Goal: Task Accomplishment & Management: Use online tool/utility

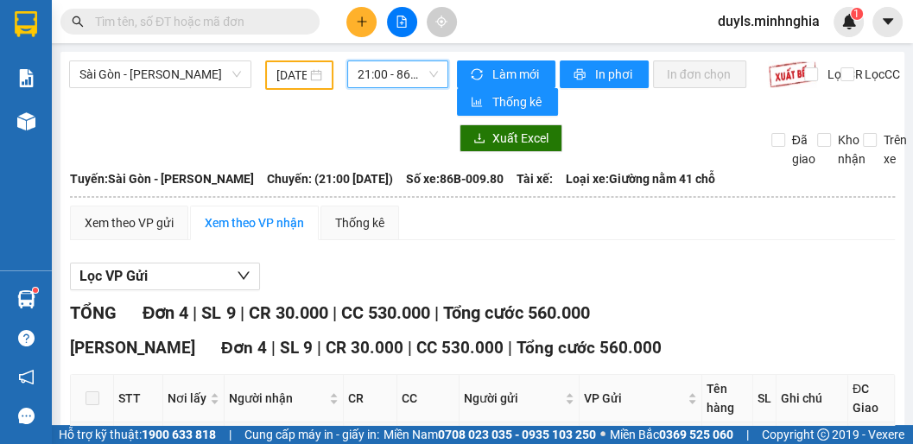
click at [283, 73] on input "[DATE]" at bounding box center [291, 75] width 30 height 19
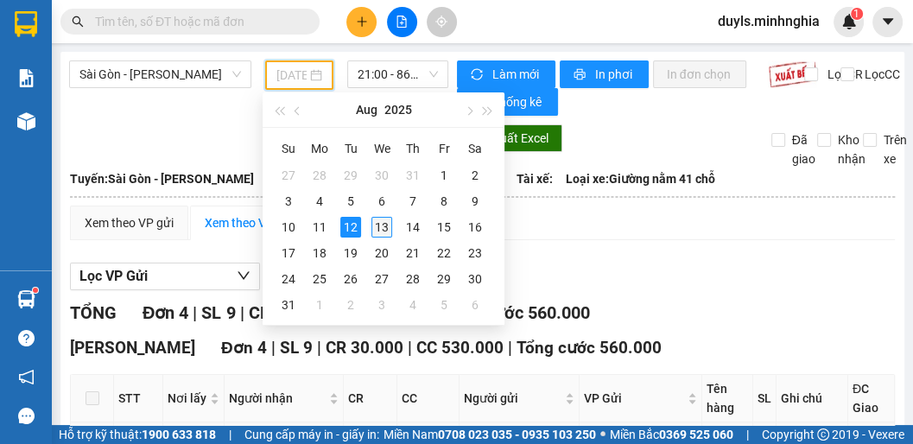
click at [385, 226] on div "13" at bounding box center [382, 227] width 21 height 21
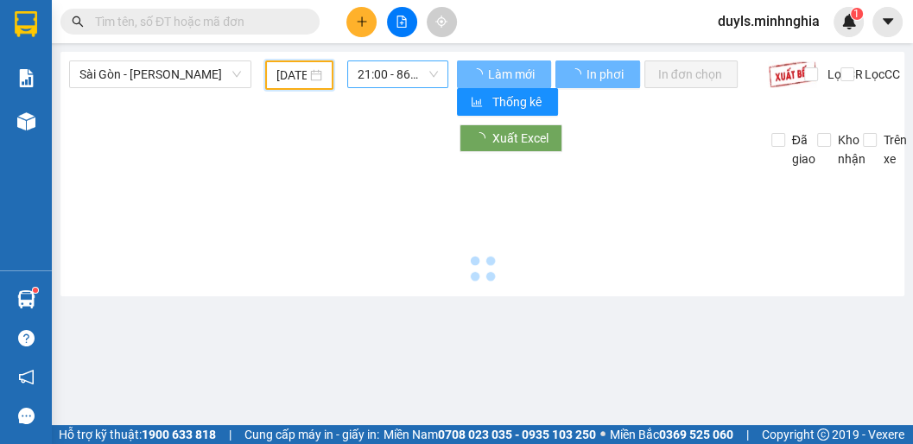
type input "[DATE]"
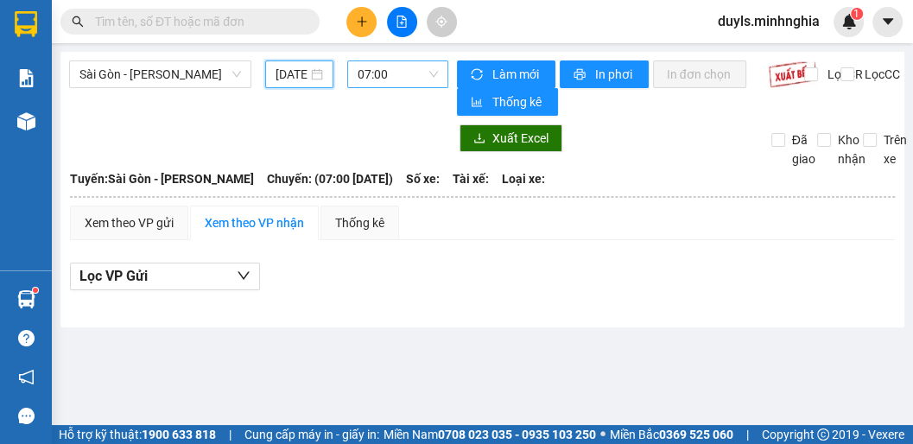
click at [386, 75] on span "07:00" at bounding box center [398, 74] width 80 height 26
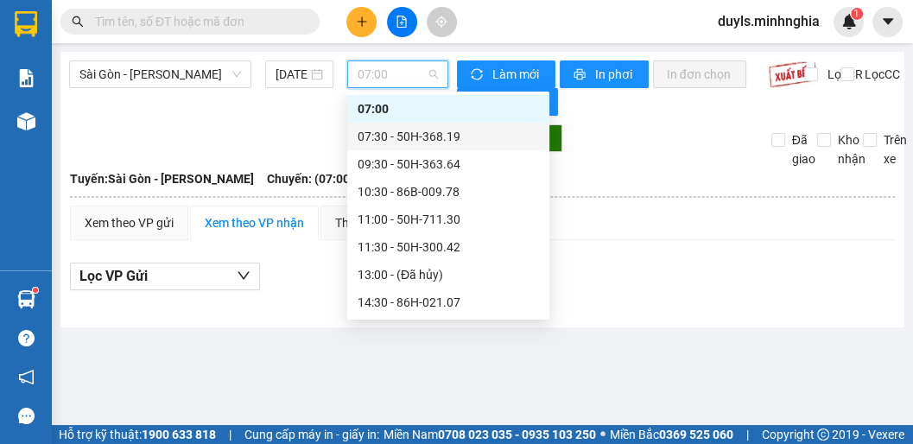
click at [429, 139] on div "07:30 - 50H-368.19" at bounding box center [448, 136] width 181 height 19
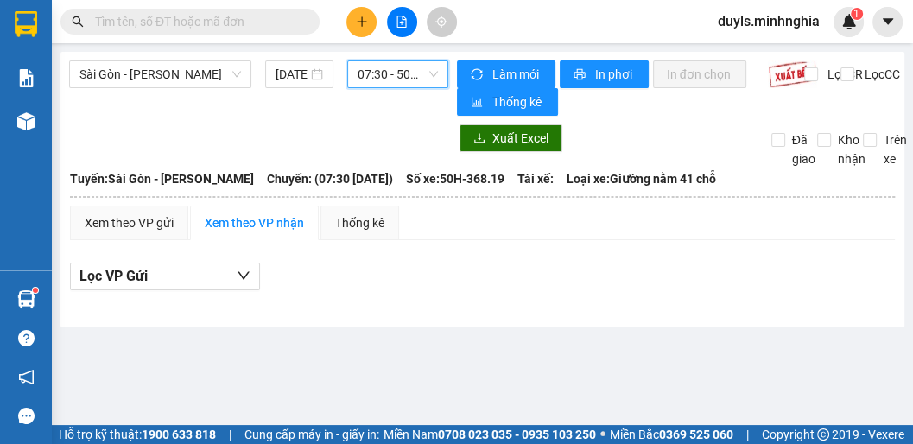
click at [400, 74] on span "07:30 - 50H-368.19" at bounding box center [398, 74] width 80 height 26
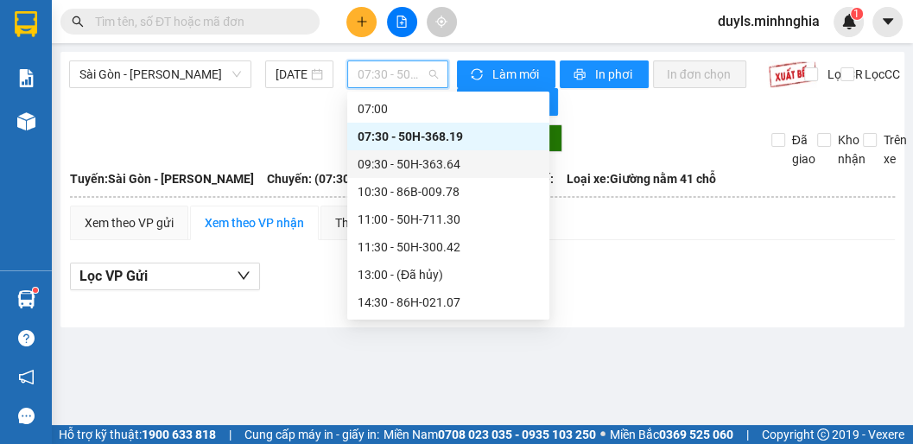
click at [439, 171] on div "09:30 - 50H-363.64" at bounding box center [448, 164] width 181 height 19
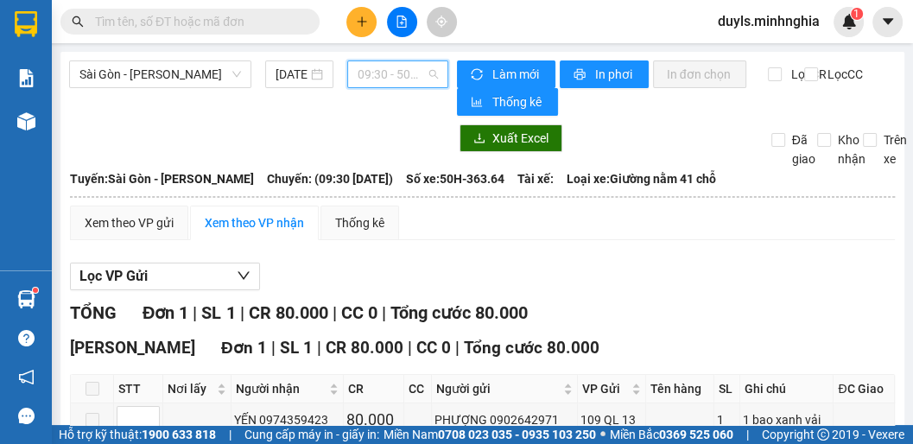
click at [370, 65] on span "09:30 - 50H-363.64" at bounding box center [398, 74] width 80 height 26
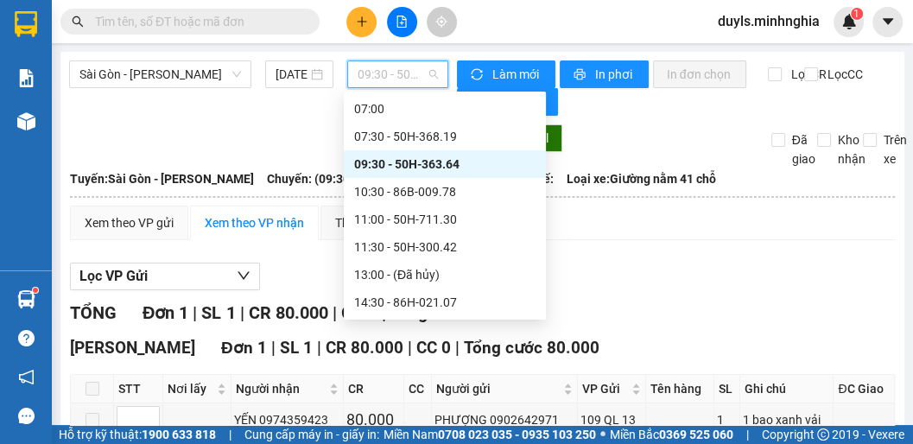
click at [415, 161] on div "09:30 - 50H-363.64" at bounding box center [444, 164] width 181 height 19
